Goal: Task Accomplishment & Management: Complete application form

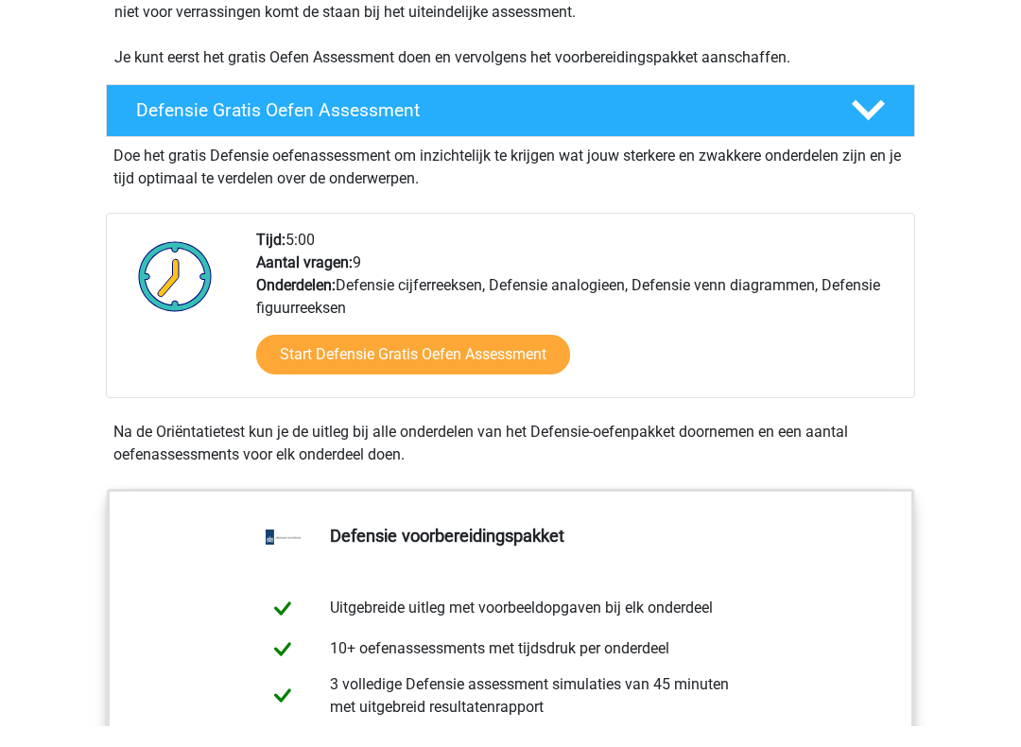
scroll to position [435, 0]
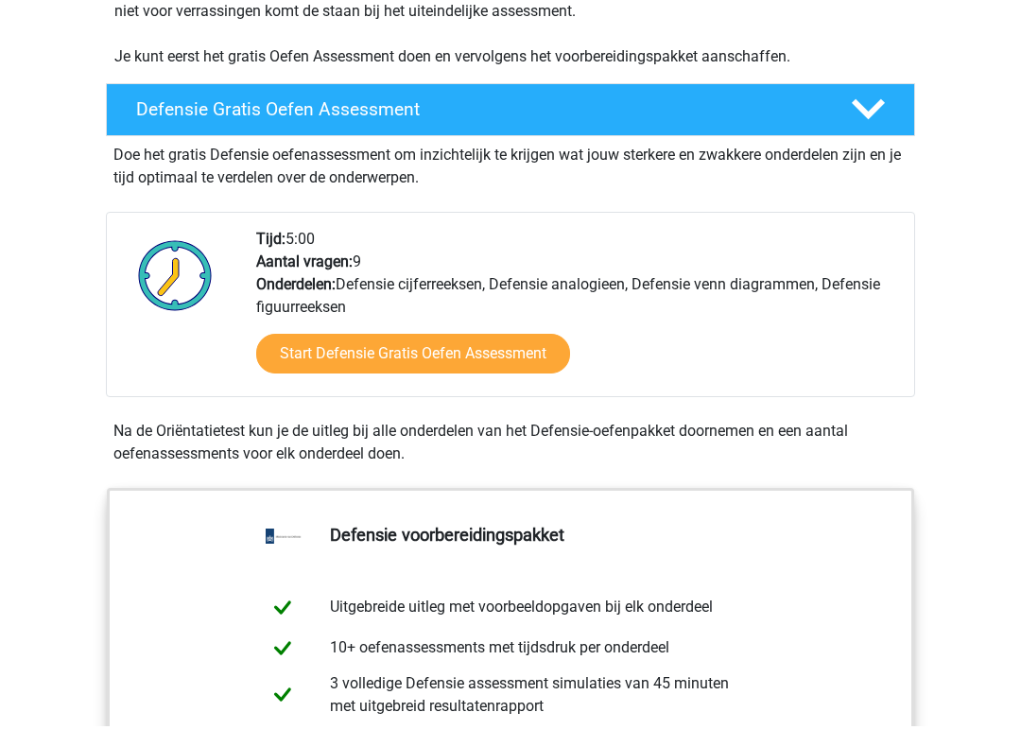
click at [506, 363] on link "Start Defensie Gratis Oefen Assessment" at bounding box center [413, 376] width 314 height 40
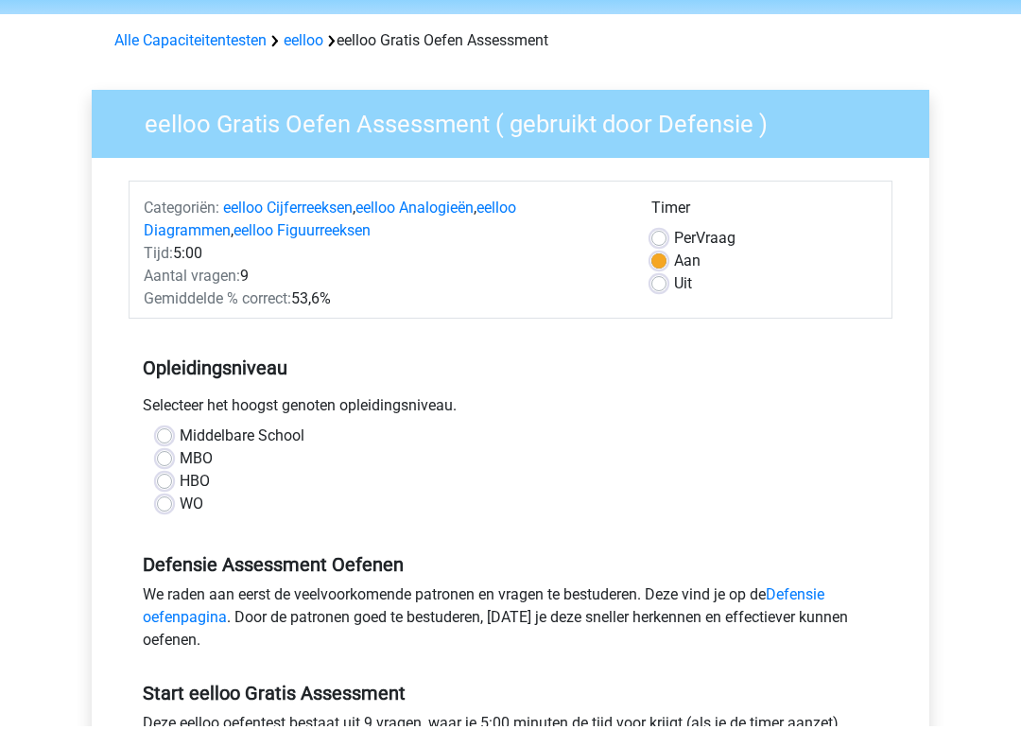
scroll to position [66, 0]
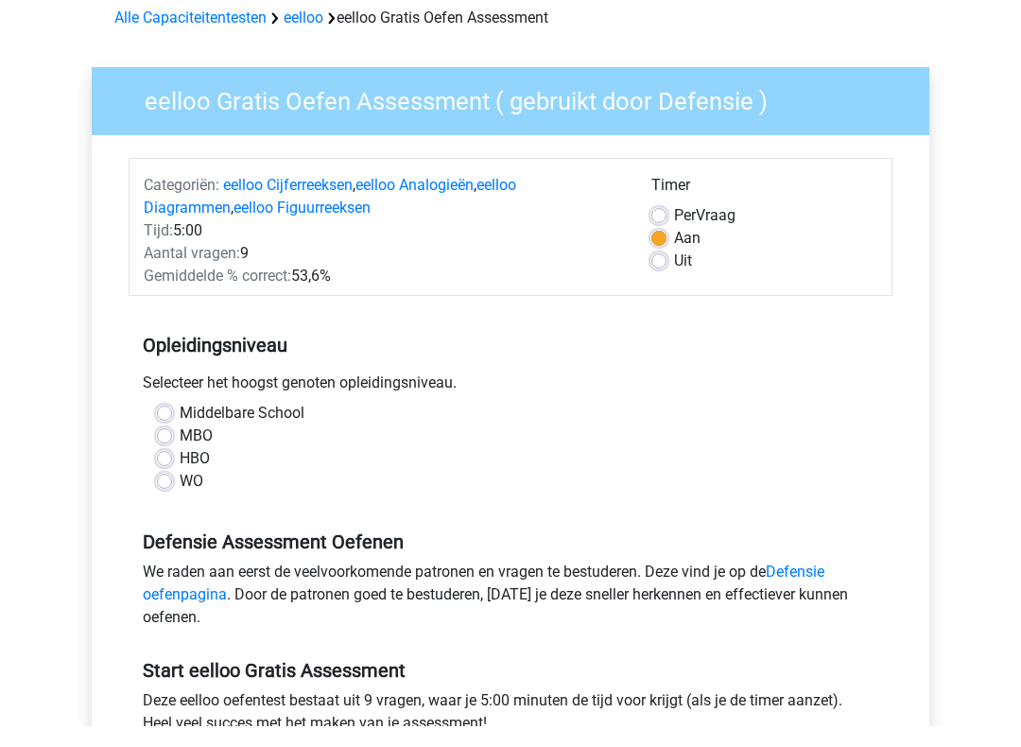
click at [180, 424] on label "Middelbare School" at bounding box center [242, 435] width 125 height 23
click at [158, 424] on input "Middelbare School" at bounding box center [164, 433] width 15 height 19
radio input "true"
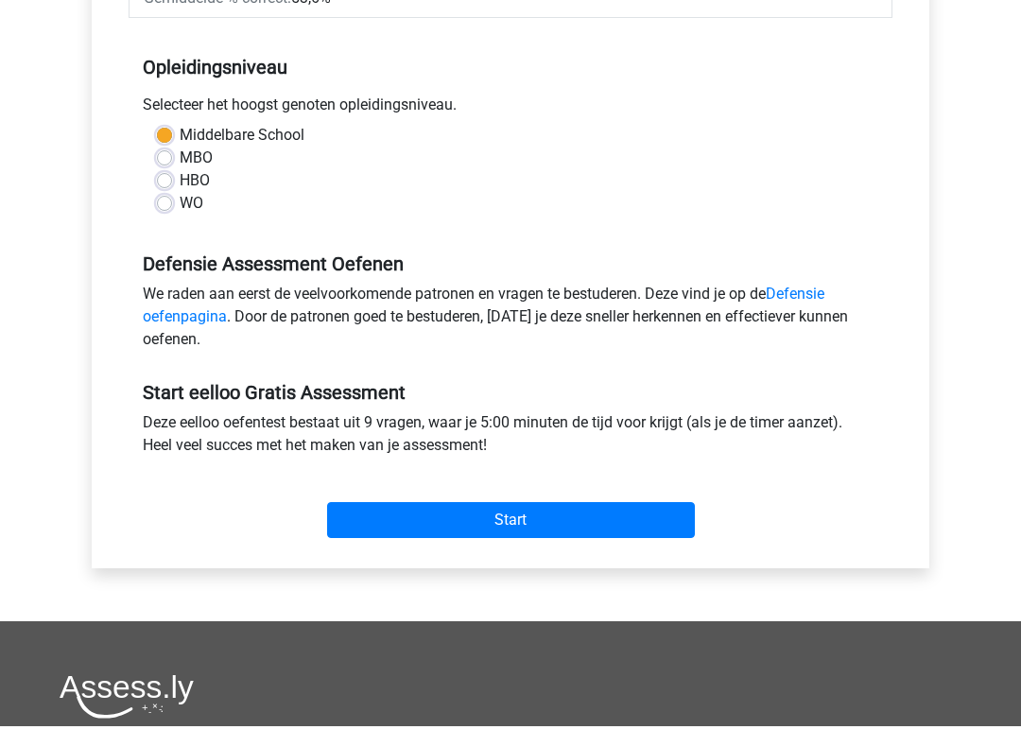
scroll to position [372, 0]
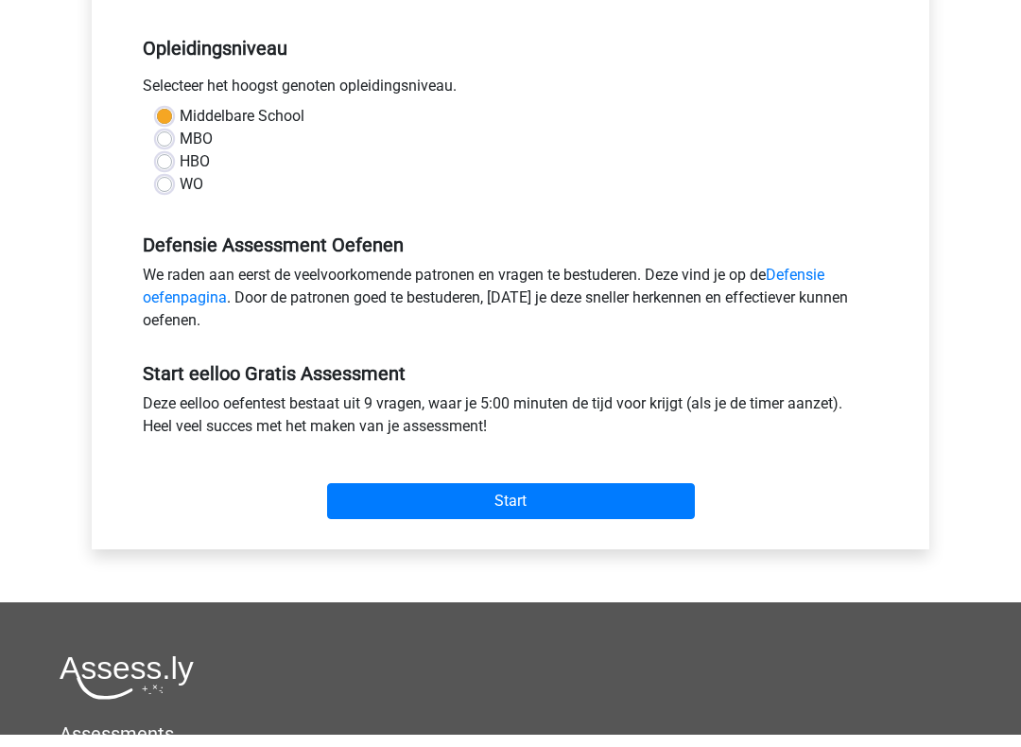
click at [603, 508] on input "Start" at bounding box center [511, 514] width 368 height 36
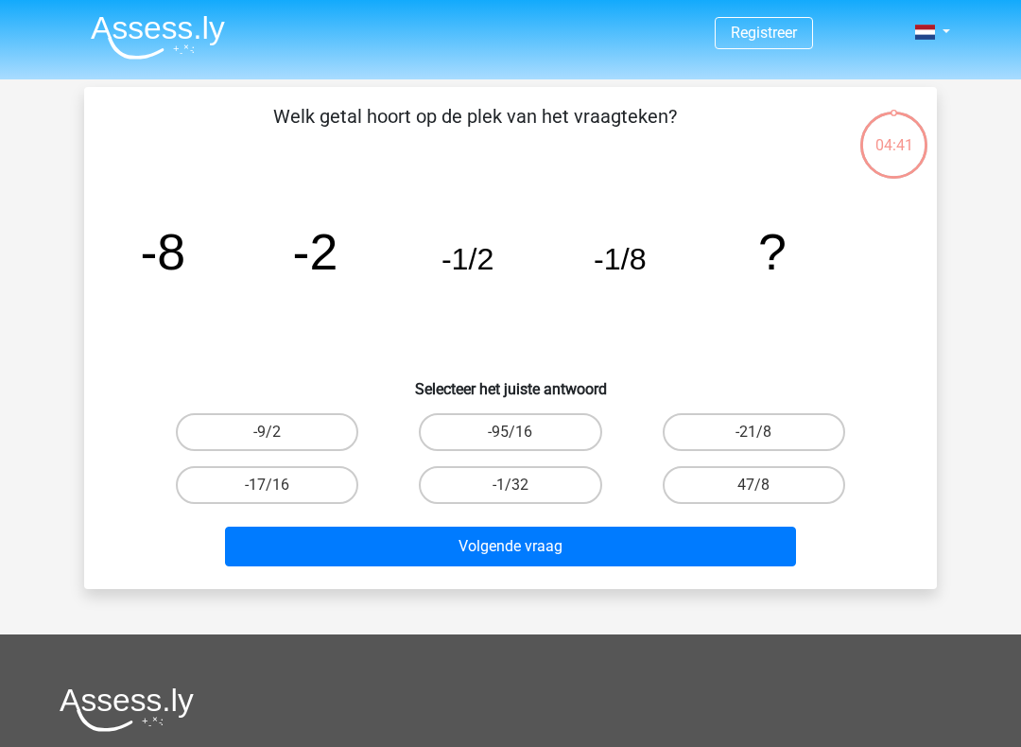
click at [451, 491] on label "-1/32" at bounding box center [510, 485] width 183 height 38
click at [511, 491] on input "-1/32" at bounding box center [517, 491] width 12 height 12
radio input "true"
click at [305, 542] on button "Volgende vraag" at bounding box center [511, 547] width 572 height 40
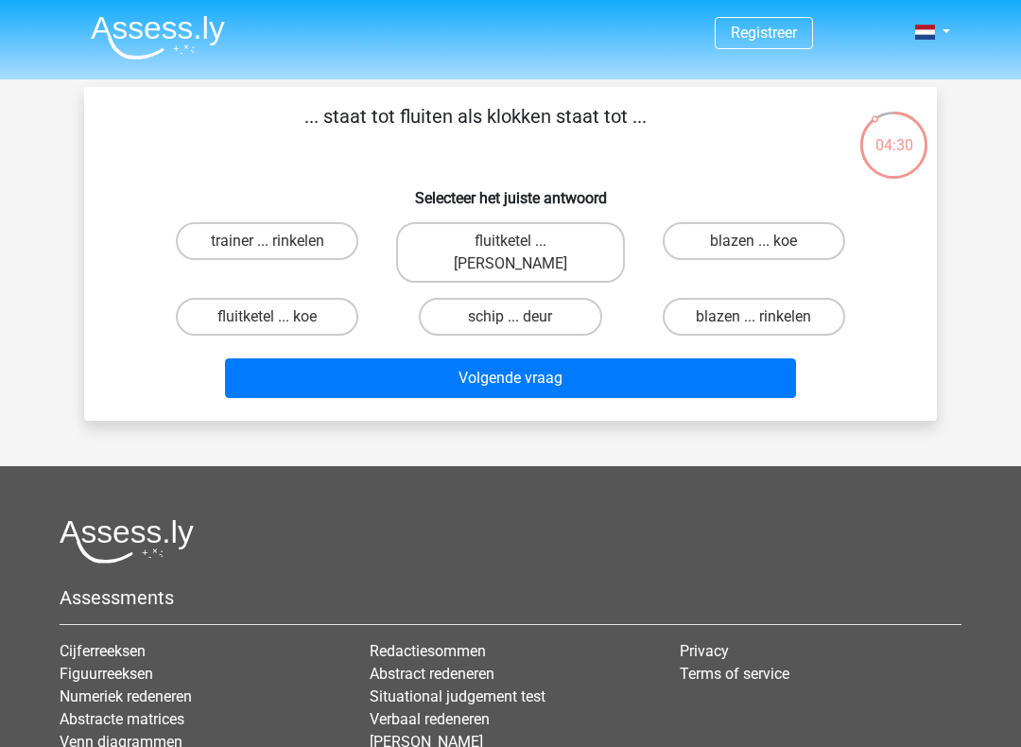
click at [444, 236] on label "fluitketel ... luiden" at bounding box center [510, 252] width 228 height 61
click at [511, 241] on input "fluitketel ... luiden" at bounding box center [517, 247] width 12 height 12
radio input "true"
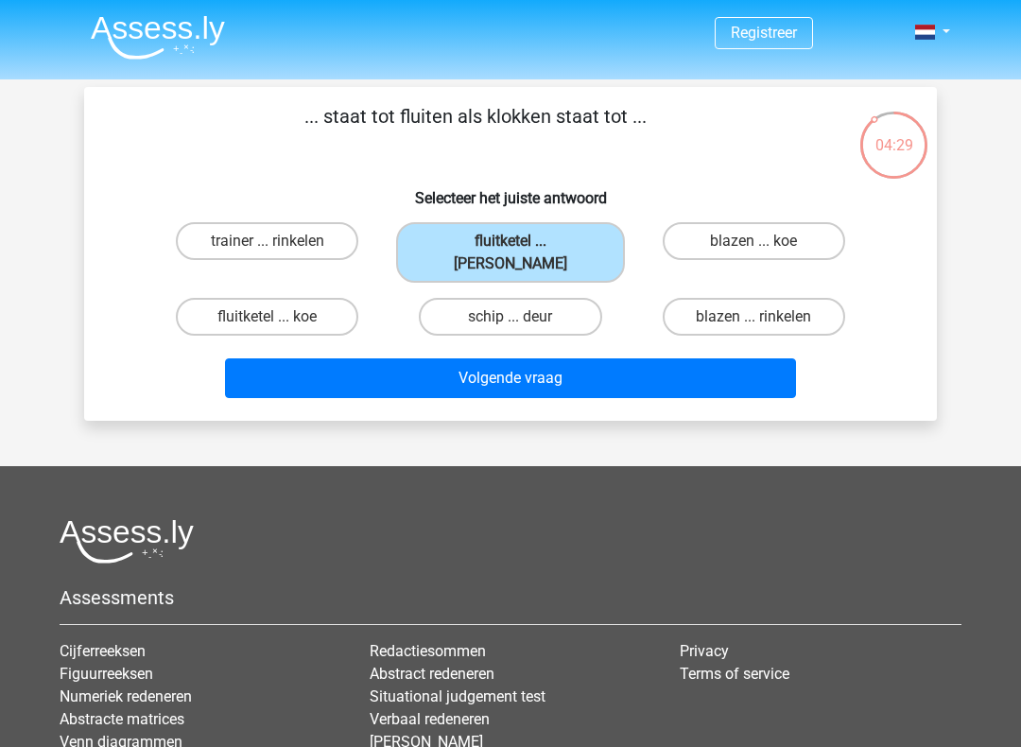
click at [258, 358] on button "Volgende vraag" at bounding box center [511, 378] width 572 height 40
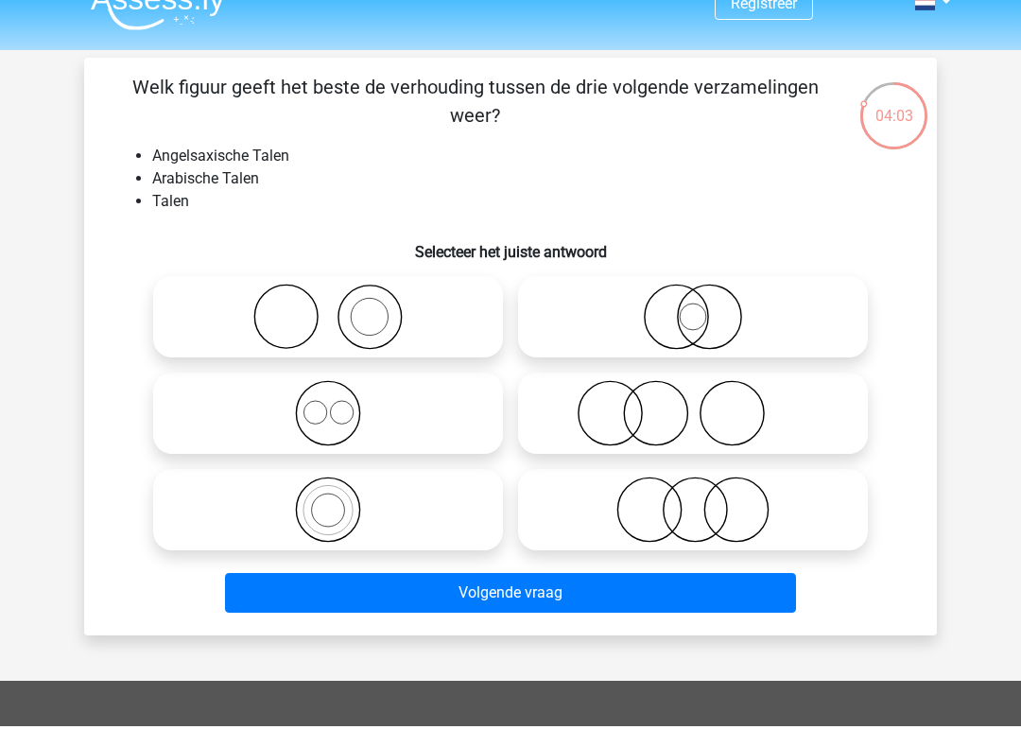
scroll to position [9, 0]
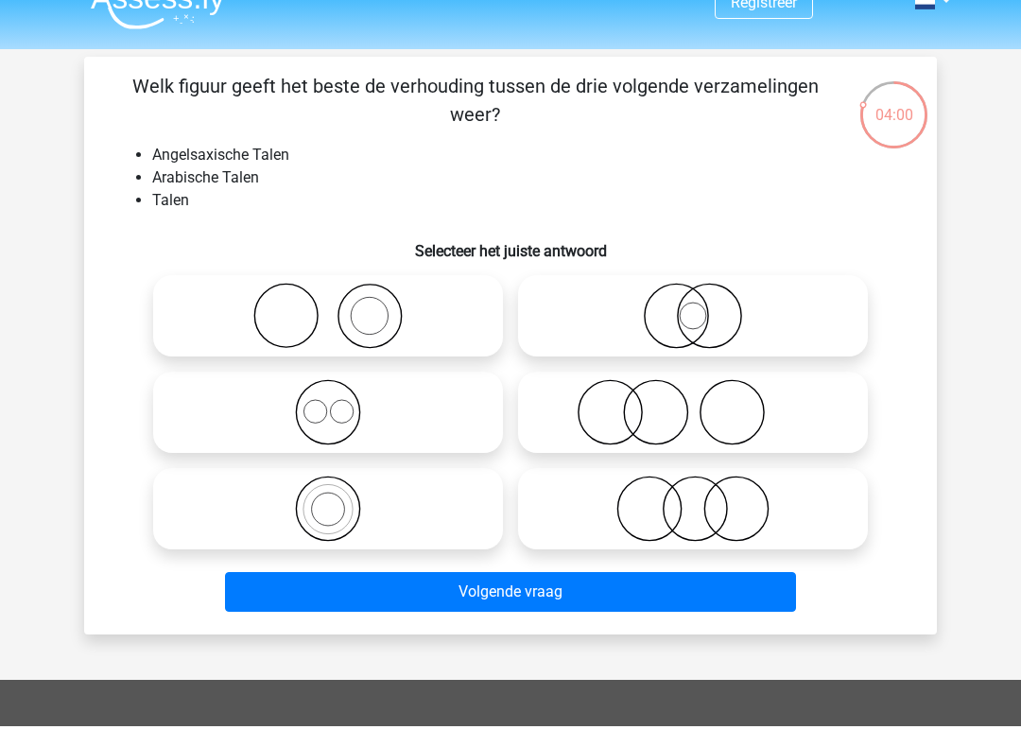
click at [208, 416] on icon at bounding box center [328, 433] width 335 height 66
click at [328, 416] on input "radio" at bounding box center [334, 417] width 12 height 12
radio input "true"
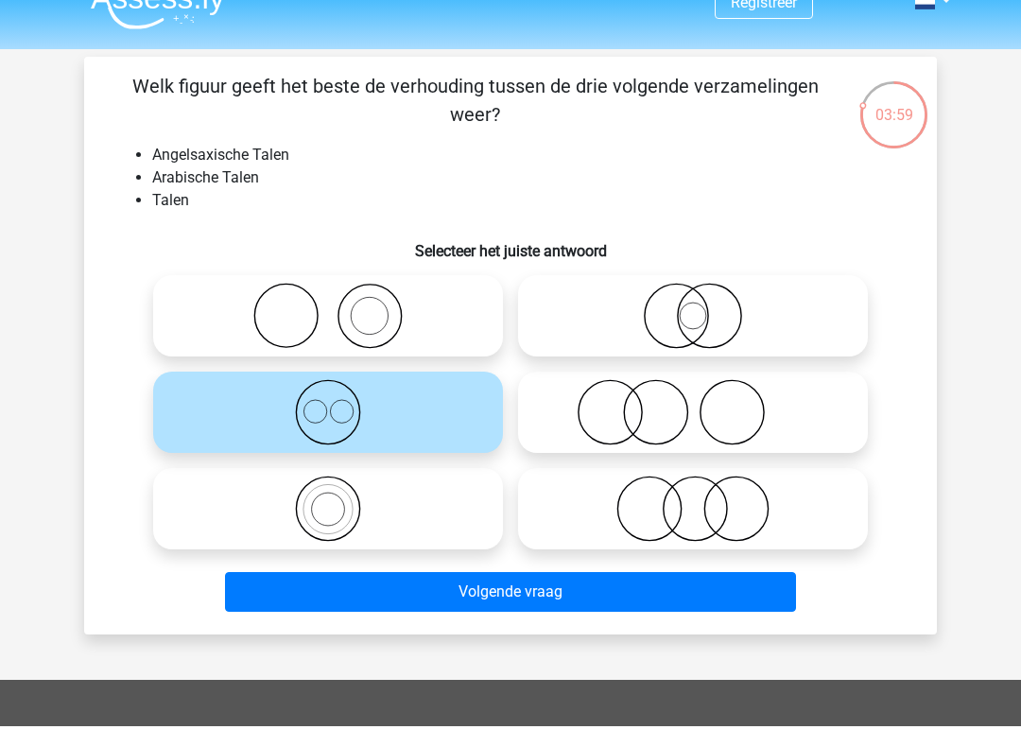
click at [305, 593] on button "Volgende vraag" at bounding box center [511, 613] width 572 height 40
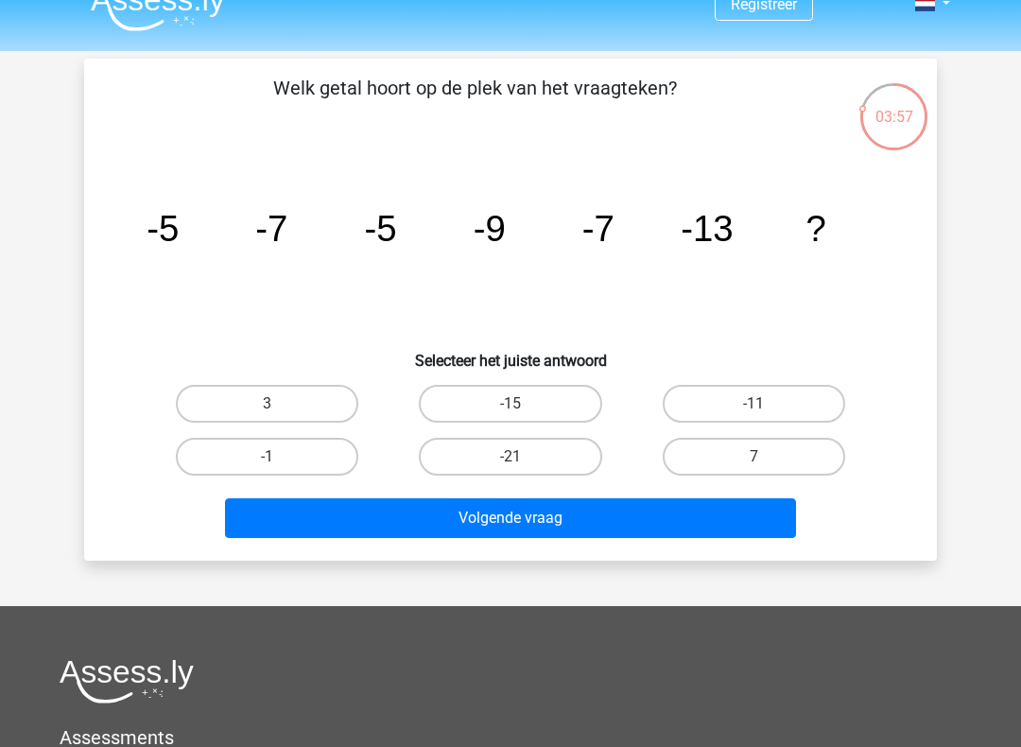
scroll to position [27, 0]
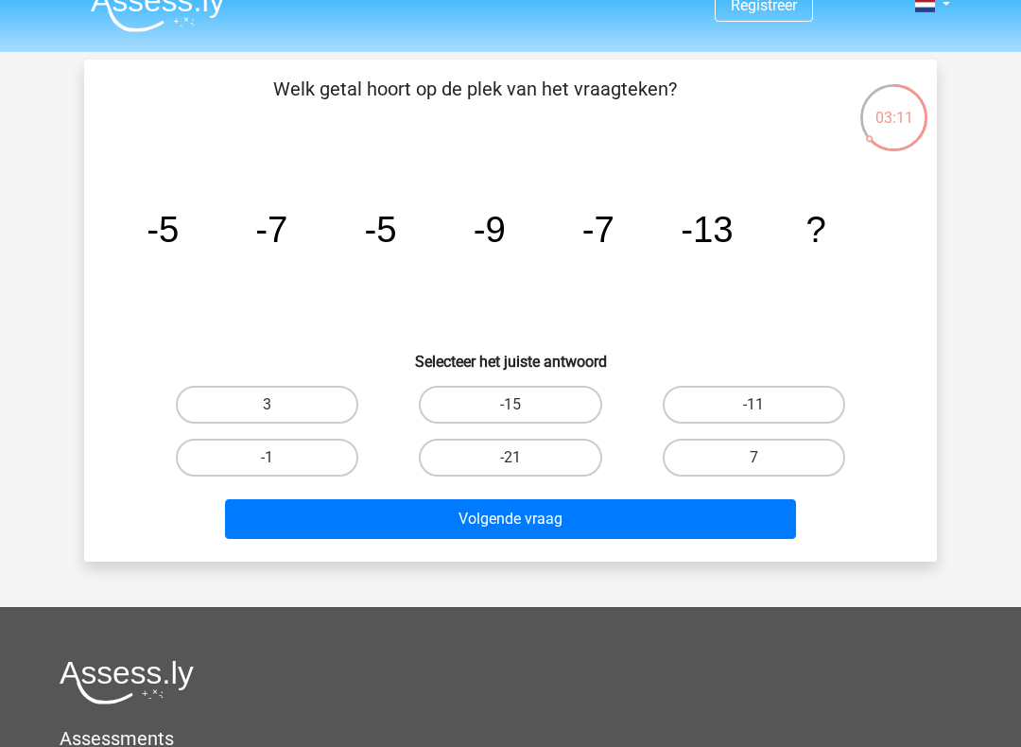
click at [775, 378] on div "-11" at bounding box center [754, 404] width 243 height 53
click at [775, 409] on label "-11" at bounding box center [754, 405] width 183 height 38
click at [766, 409] on input "-11" at bounding box center [760, 411] width 12 height 12
radio input "true"
click at [688, 515] on button "Volgende vraag" at bounding box center [511, 519] width 572 height 40
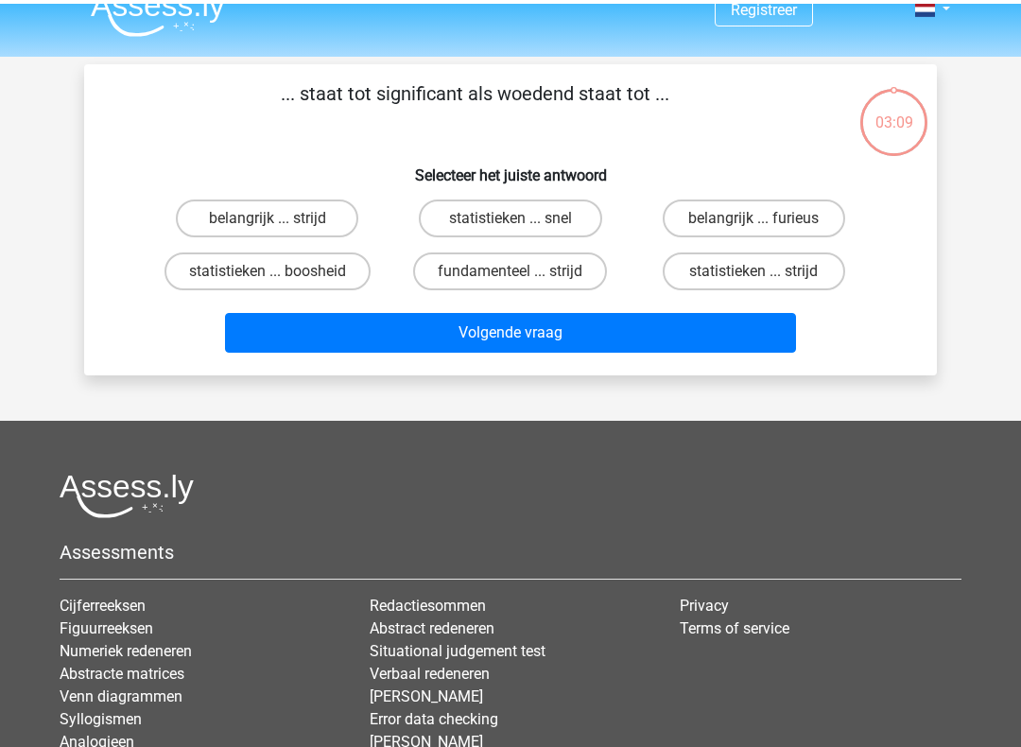
scroll to position [0, 0]
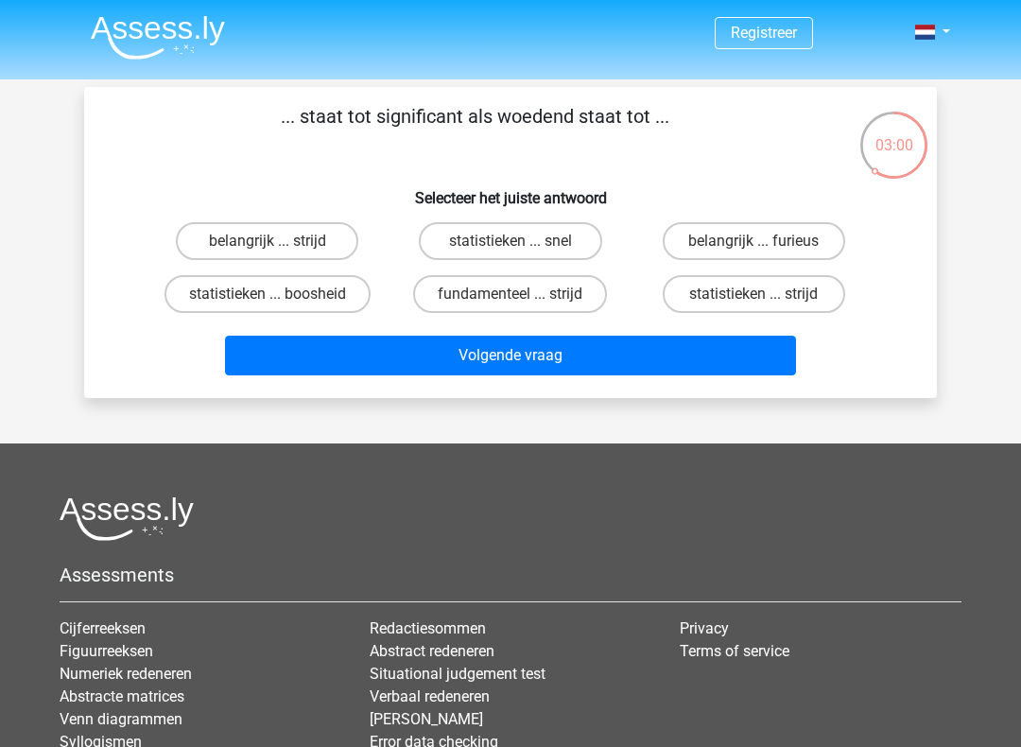
click at [823, 246] on label "belangrijk ... furieus" at bounding box center [754, 241] width 183 height 38
click at [766, 246] on input "belangrijk ... furieus" at bounding box center [760, 247] width 12 height 12
radio input "true"
click at [711, 355] on button "Volgende vraag" at bounding box center [511, 356] width 572 height 40
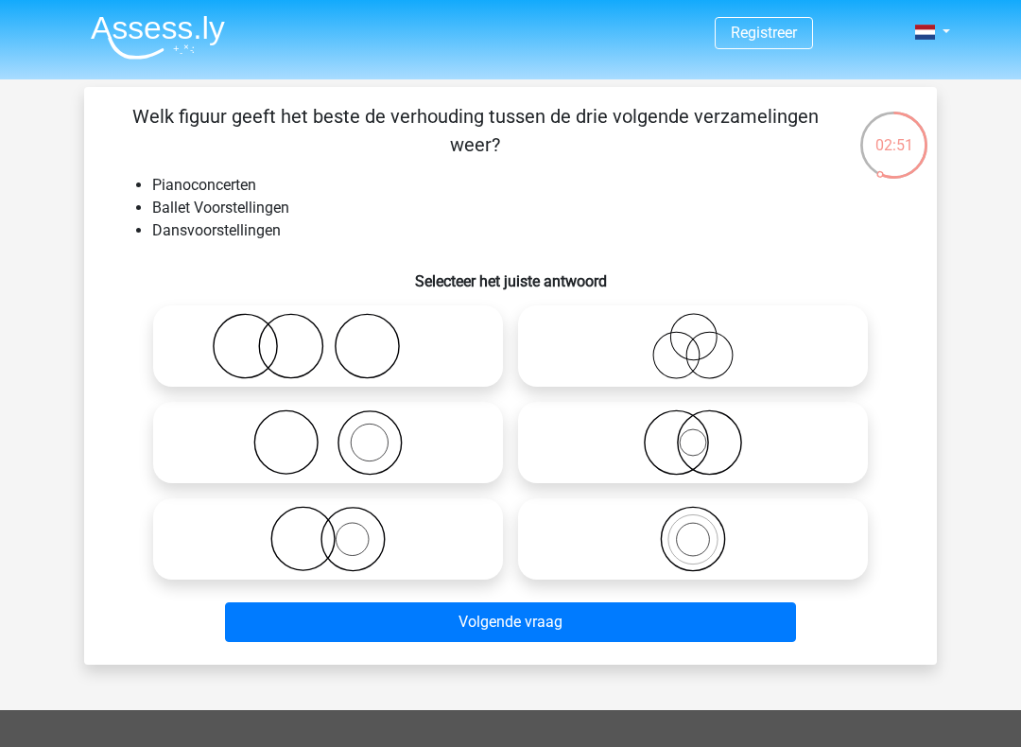
scroll to position [3, 0]
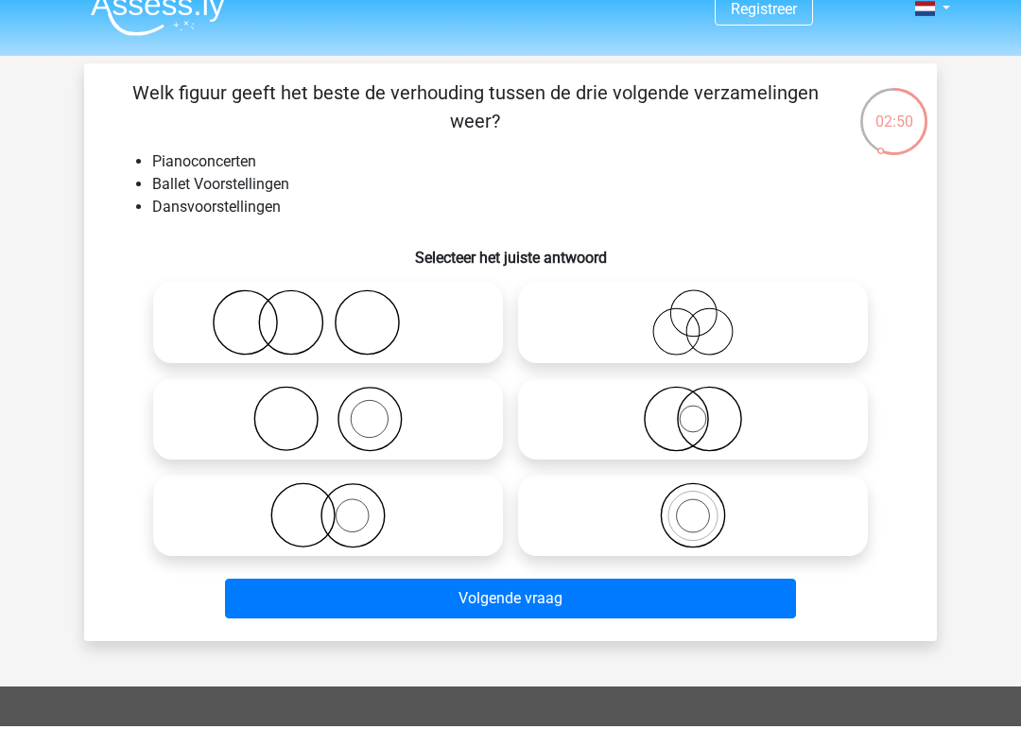
click at [797, 318] on icon at bounding box center [693, 343] width 335 height 66
click at [705, 322] on input "radio" at bounding box center [699, 328] width 12 height 12
radio input "true"
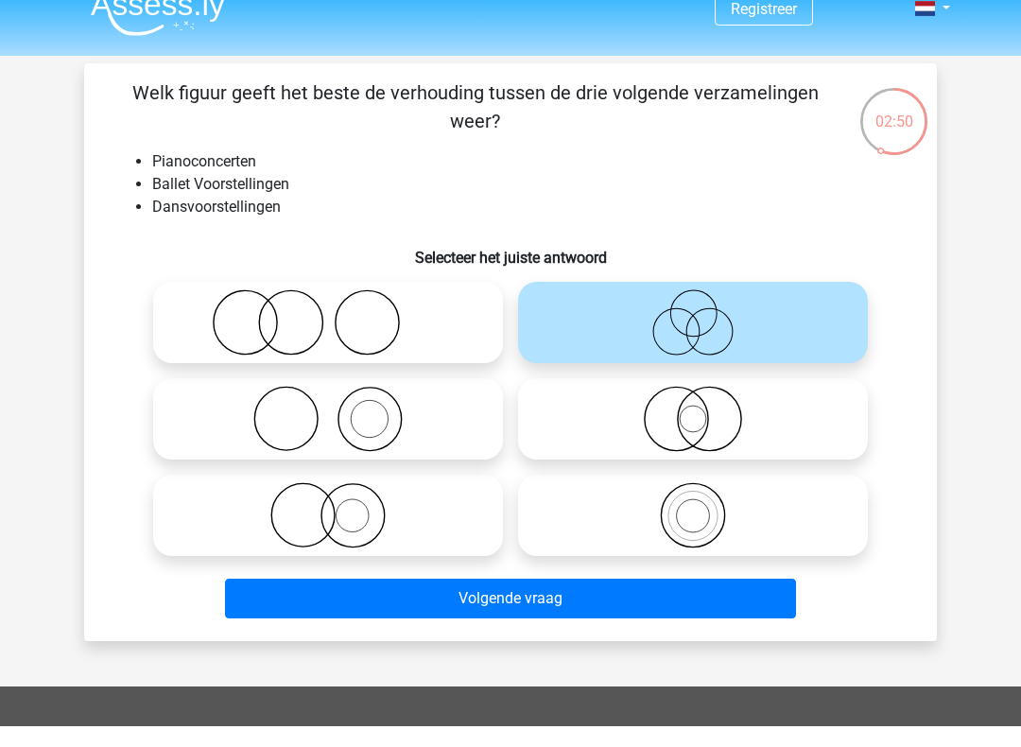
click at [694, 600] on button "Volgende vraag" at bounding box center [511, 620] width 572 height 40
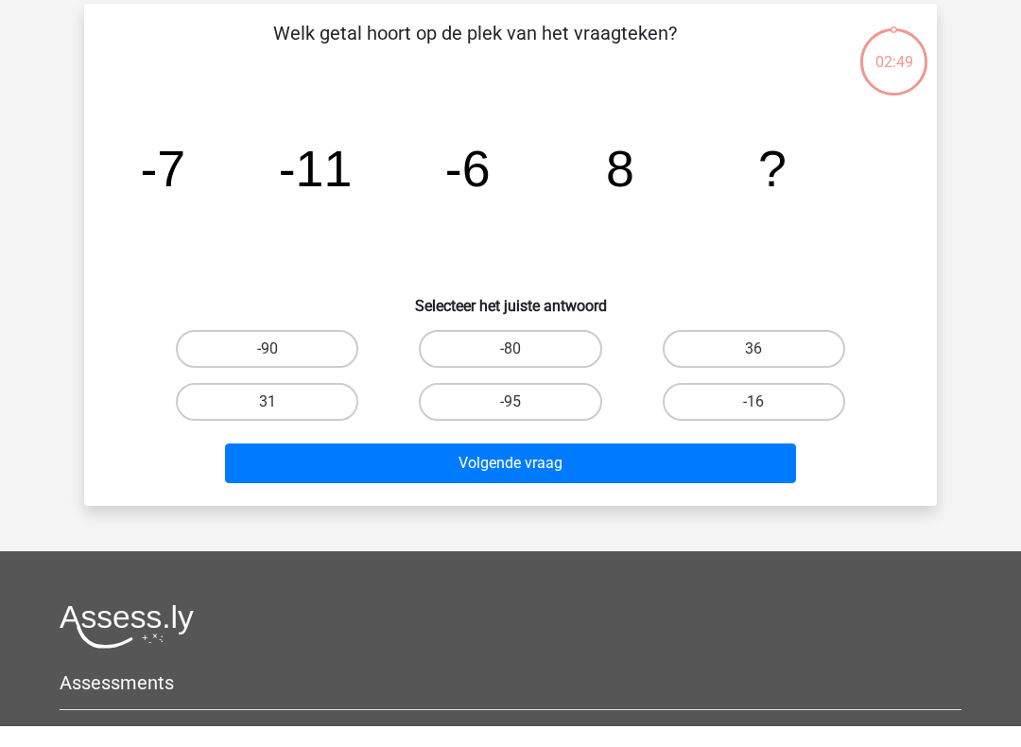
scroll to position [66, 0]
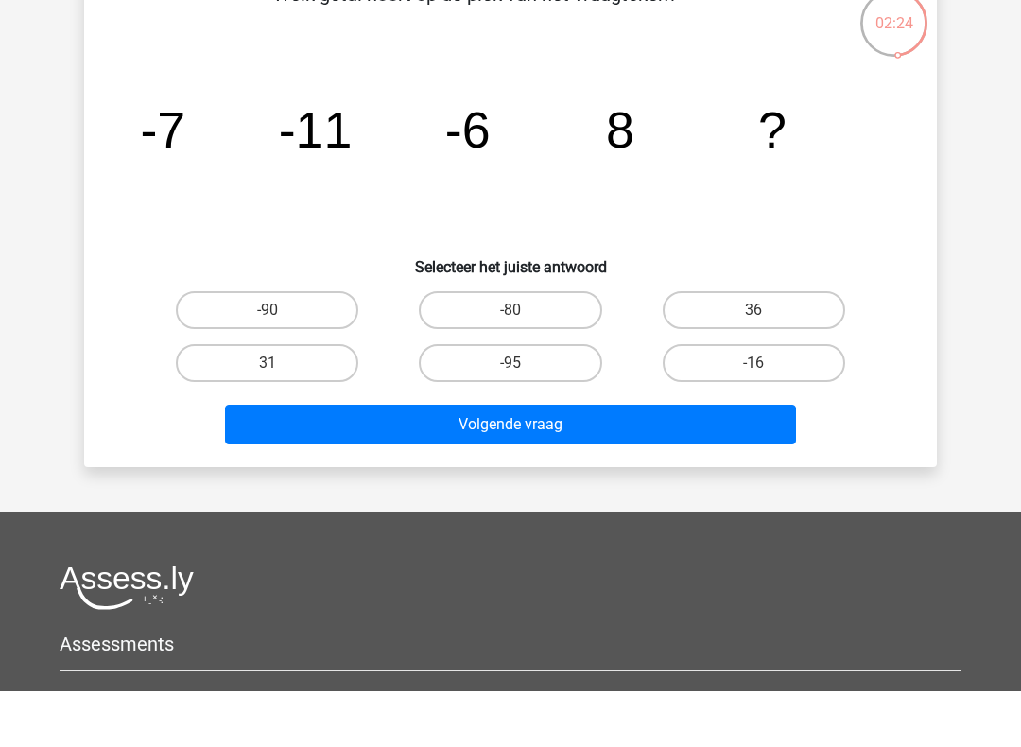
click at [693, 347] on label "36" at bounding box center [754, 366] width 183 height 38
click at [754, 366] on input "36" at bounding box center [760, 372] width 12 height 12
radio input "true"
click at [721, 400] on label "-16" at bounding box center [754, 419] width 183 height 38
click at [754, 419] on input "-16" at bounding box center [760, 425] width 12 height 12
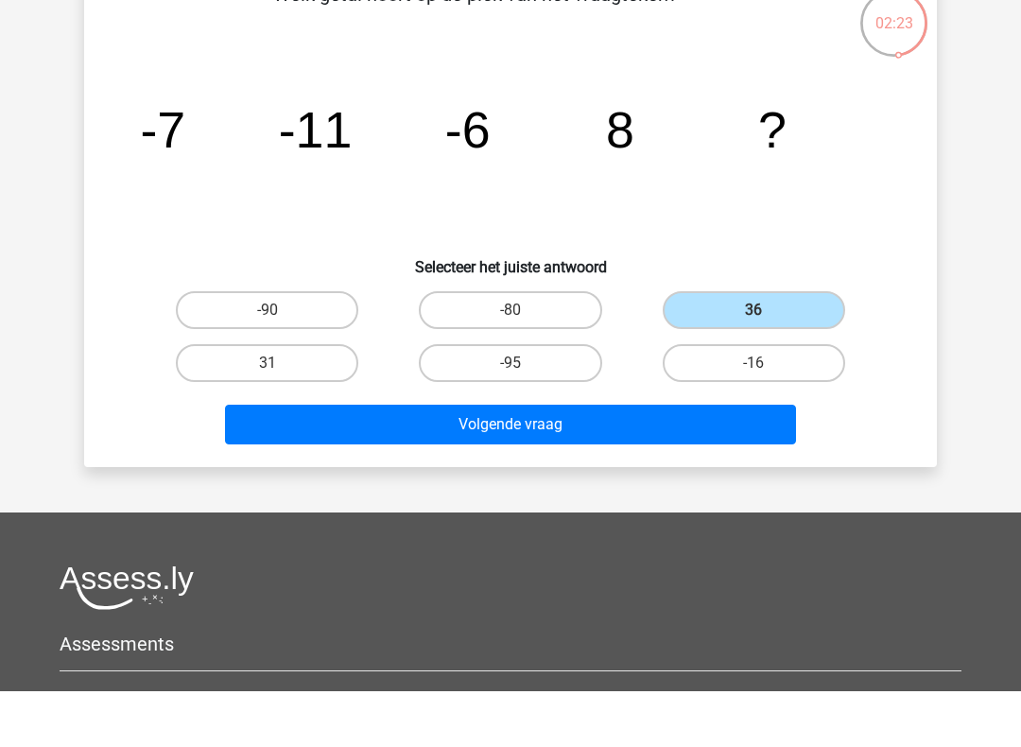
radio input "true"
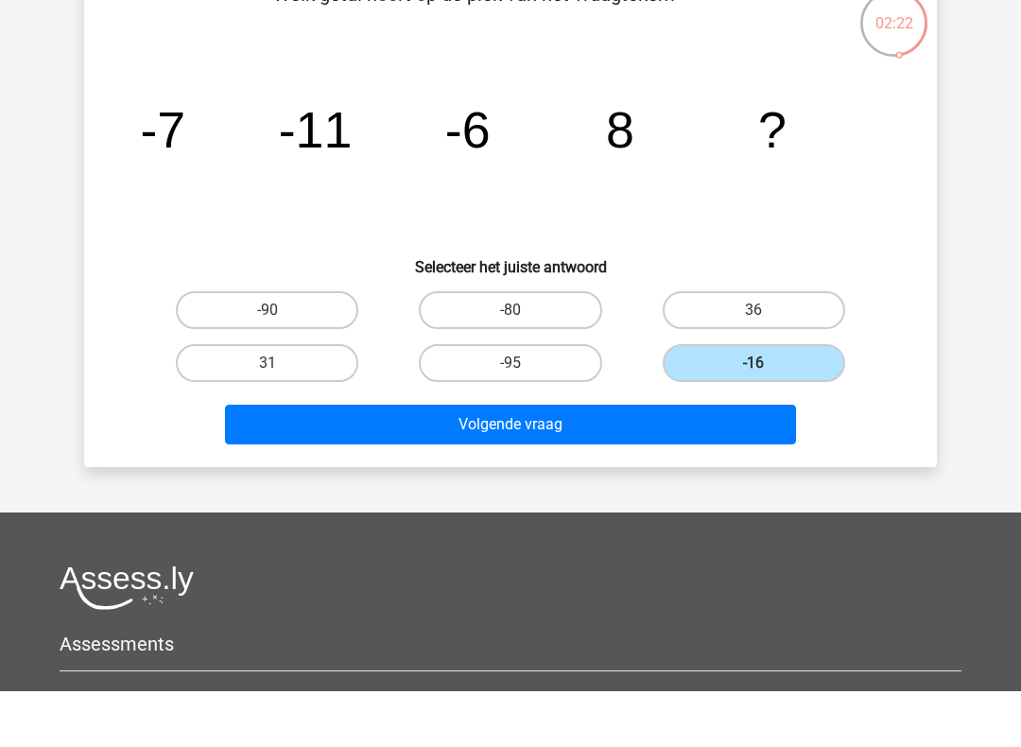
click at [514, 461] on button "Volgende vraag" at bounding box center [511, 481] width 572 height 40
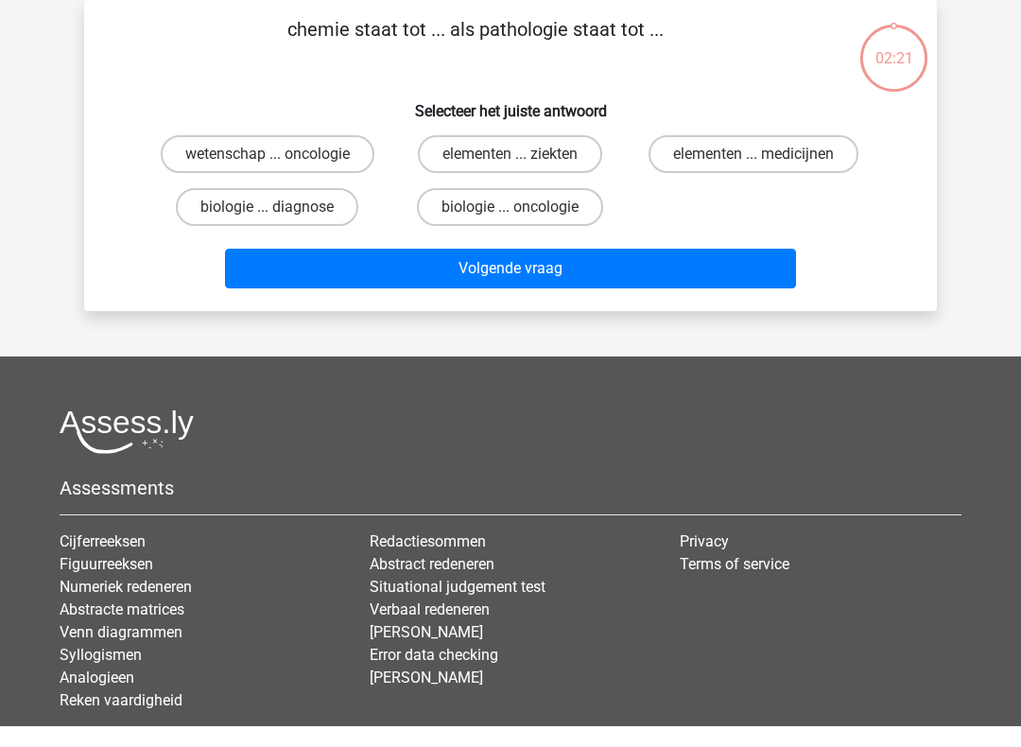
scroll to position [0, 0]
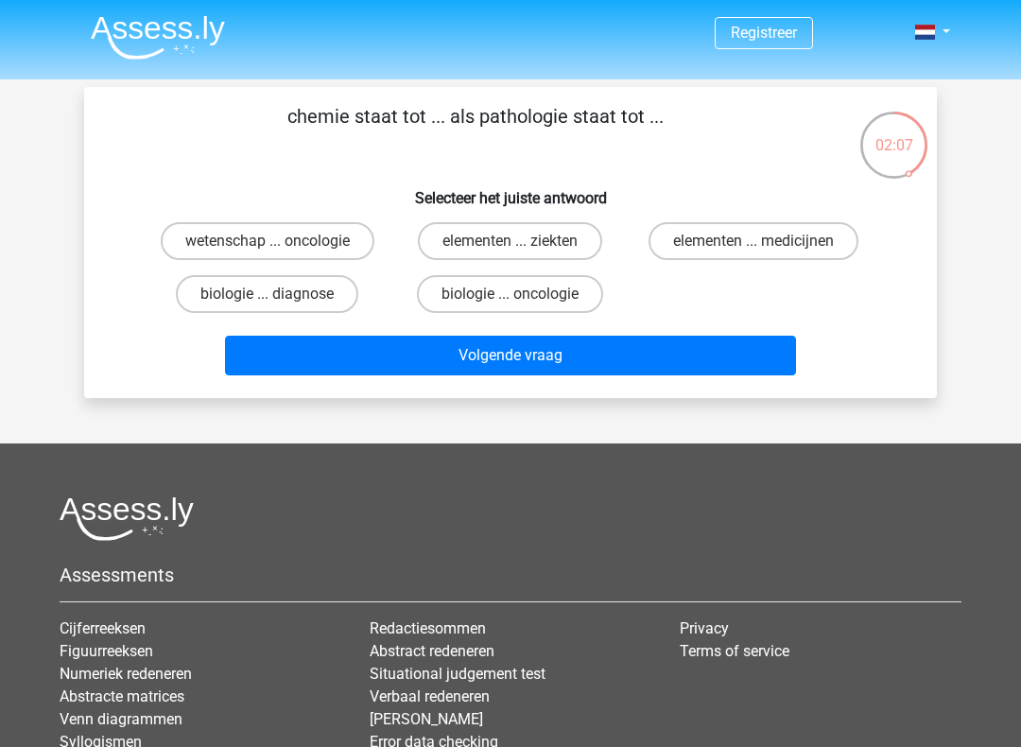
click at [184, 228] on label "wetenschap ... oncologie" at bounding box center [268, 241] width 214 height 38
click at [268, 241] on input "wetenschap ... oncologie" at bounding box center [274, 247] width 12 height 12
radio input "true"
click at [455, 228] on label "elementen ... ziekten" at bounding box center [510, 241] width 184 height 38
click at [511, 241] on input "elementen ... ziekten" at bounding box center [517, 247] width 12 height 12
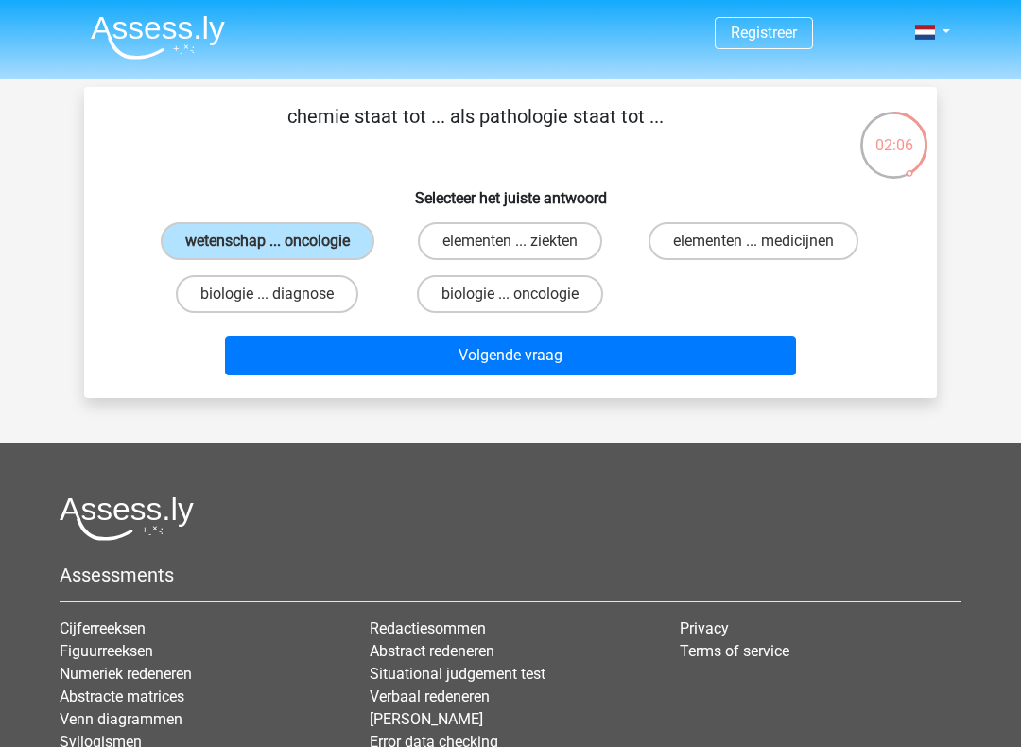
radio input "true"
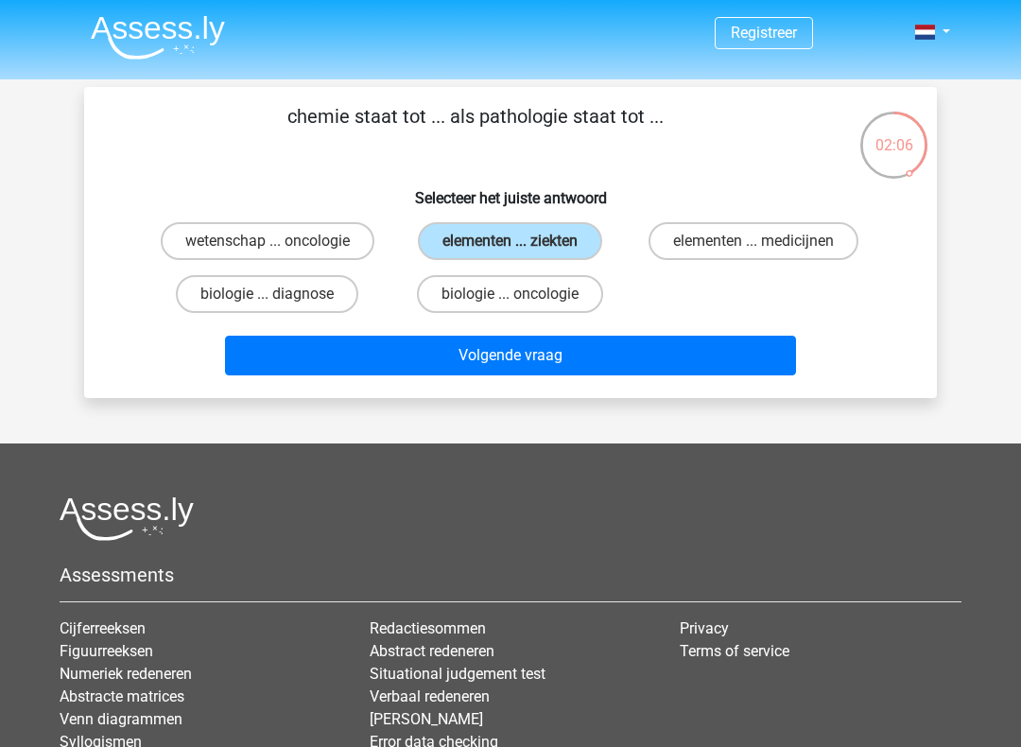
click at [448, 246] on label "elementen ... ziekten" at bounding box center [510, 241] width 184 height 38
click at [511, 246] on input "elementen ... ziekten" at bounding box center [517, 247] width 12 height 12
click at [311, 347] on button "Volgende vraag" at bounding box center [511, 356] width 572 height 40
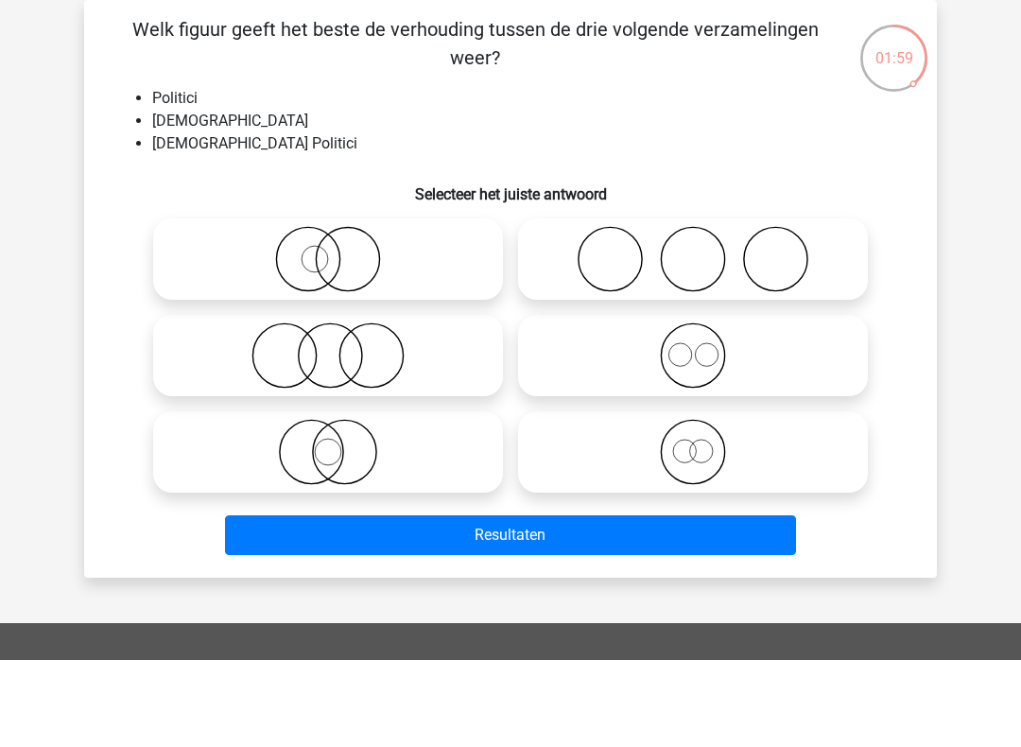
click at [633, 313] on icon at bounding box center [693, 346] width 335 height 66
click at [693, 324] on input "radio" at bounding box center [699, 330] width 12 height 12
radio input "true"
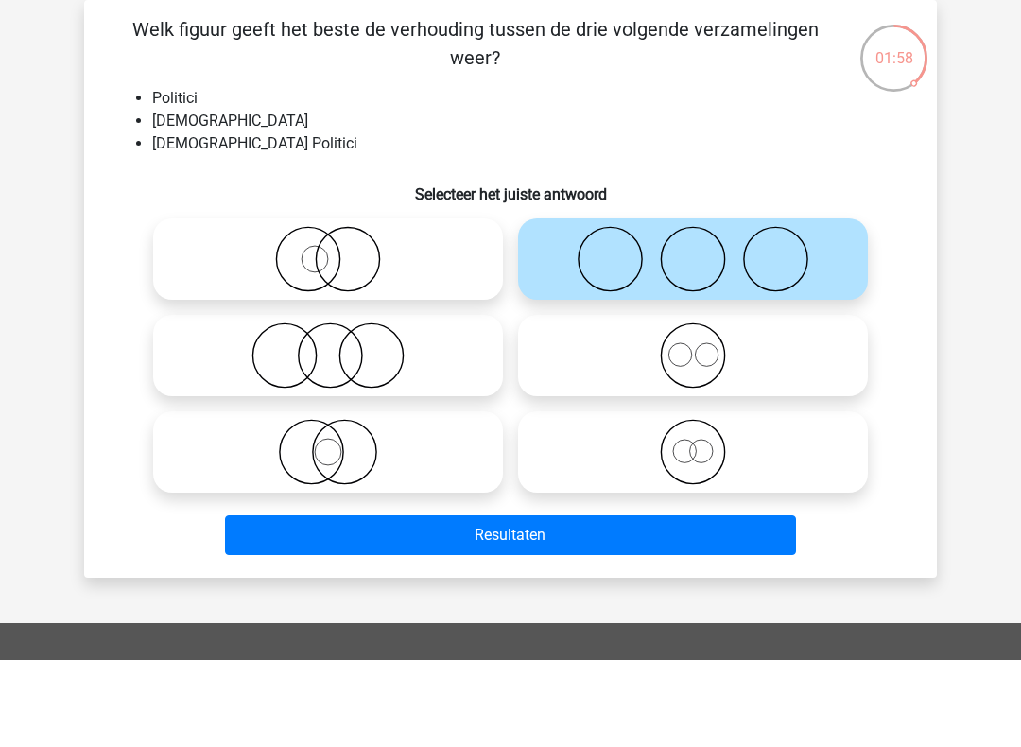
click at [571, 602] on button "Resultaten" at bounding box center [511, 622] width 572 height 40
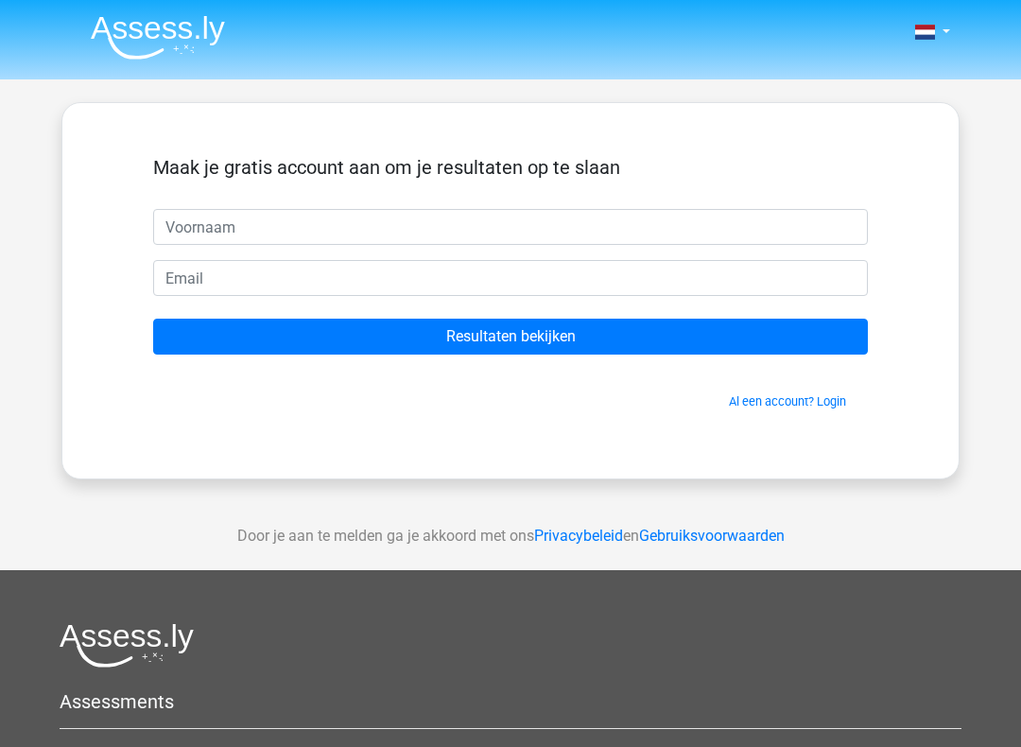
click at [166, 215] on input "text" at bounding box center [510, 227] width 715 height 36
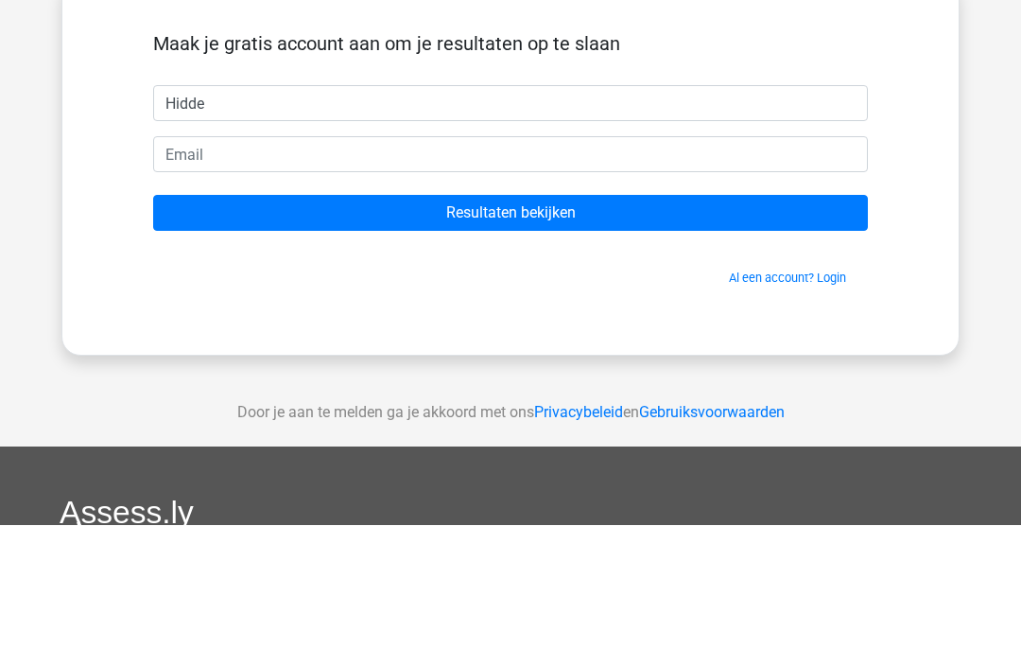
type input "Hidde"
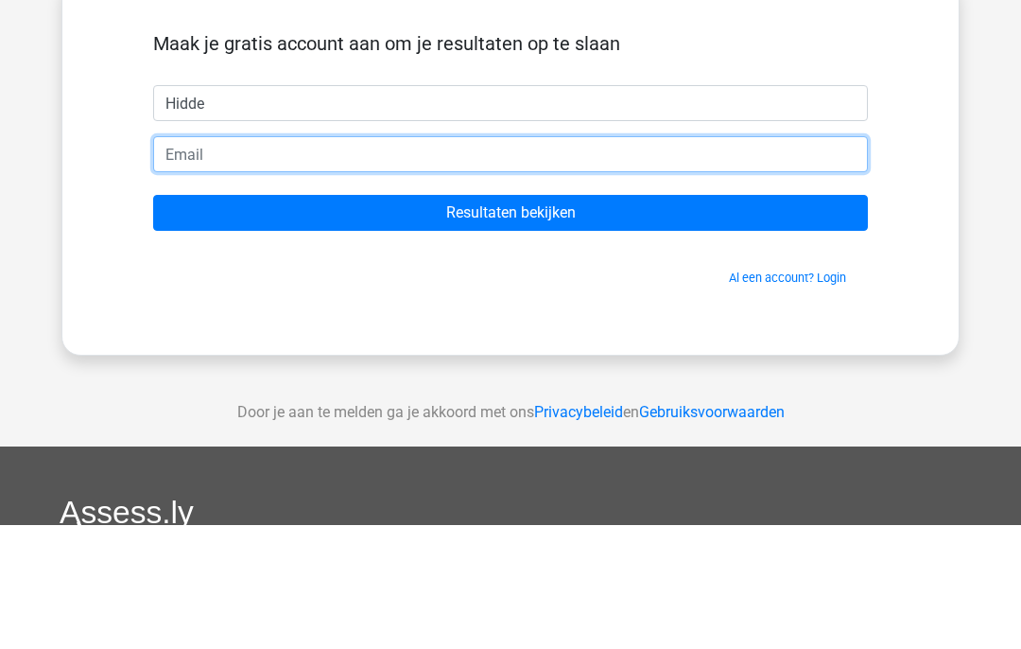
click at [688, 260] on input "email" at bounding box center [510, 278] width 715 height 36
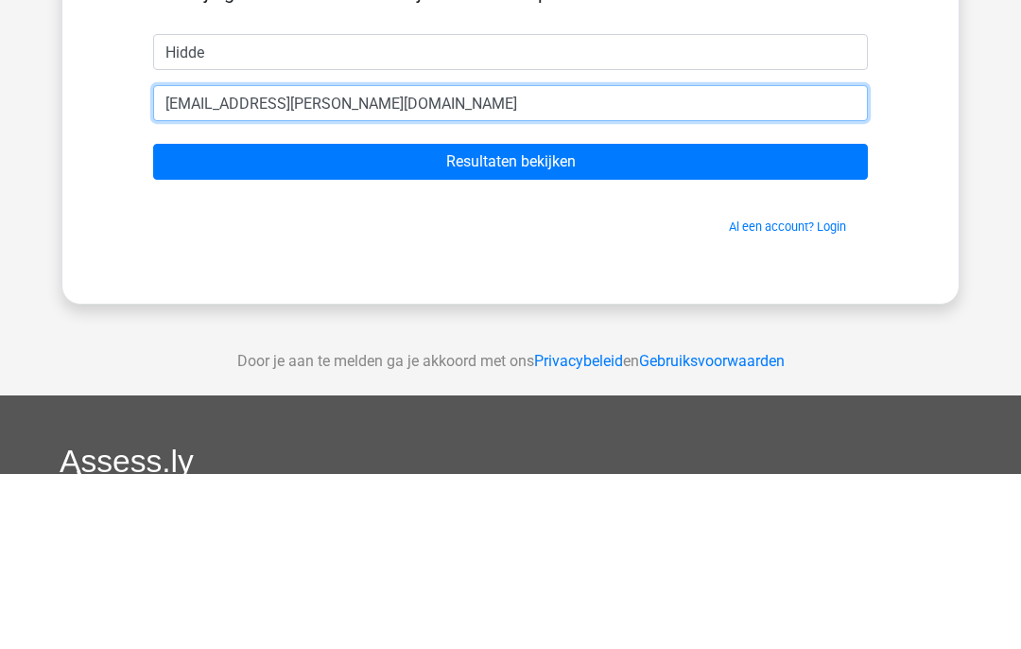
type input "[EMAIL_ADDRESS][PERSON_NAME][DOMAIN_NAME]"
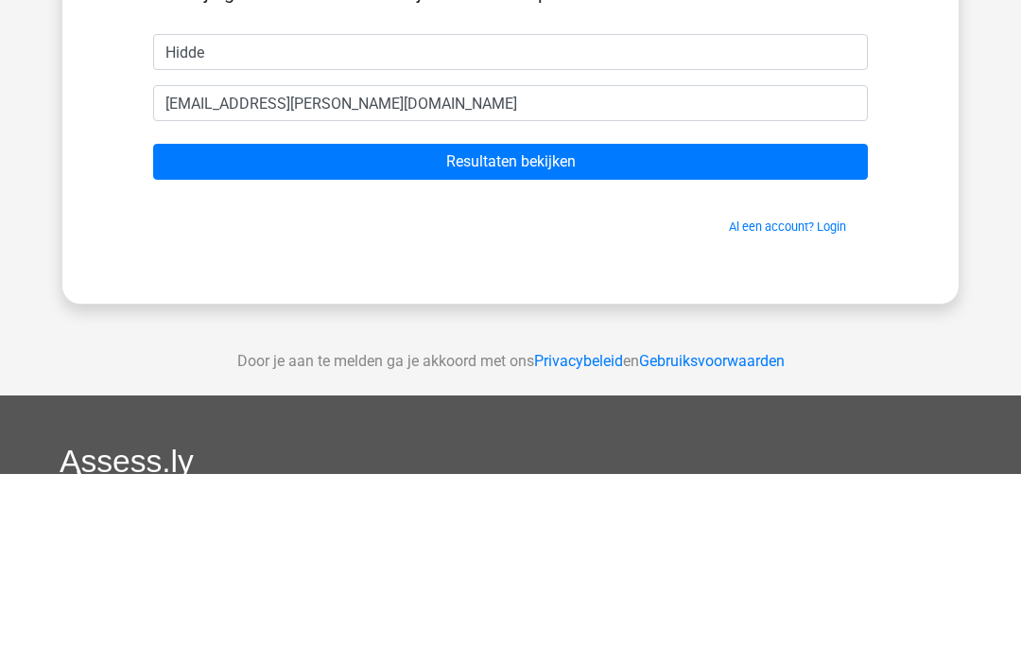
click at [202, 319] on input "Resultaten bekijken" at bounding box center [510, 337] width 715 height 36
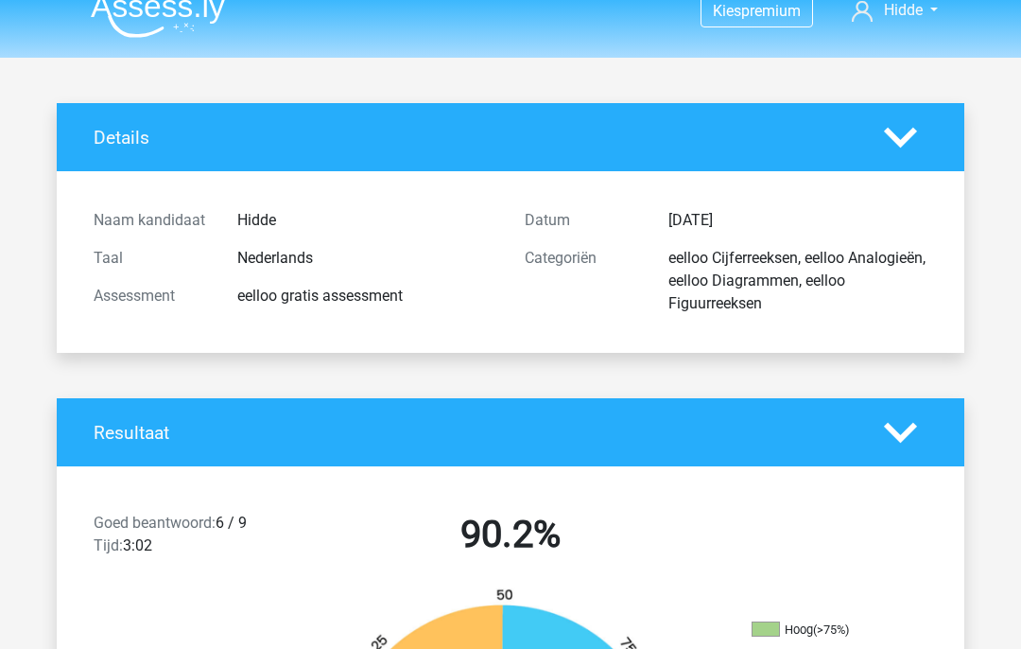
scroll to position [11, 0]
